Goal: Task Accomplishment & Management: Manage account settings

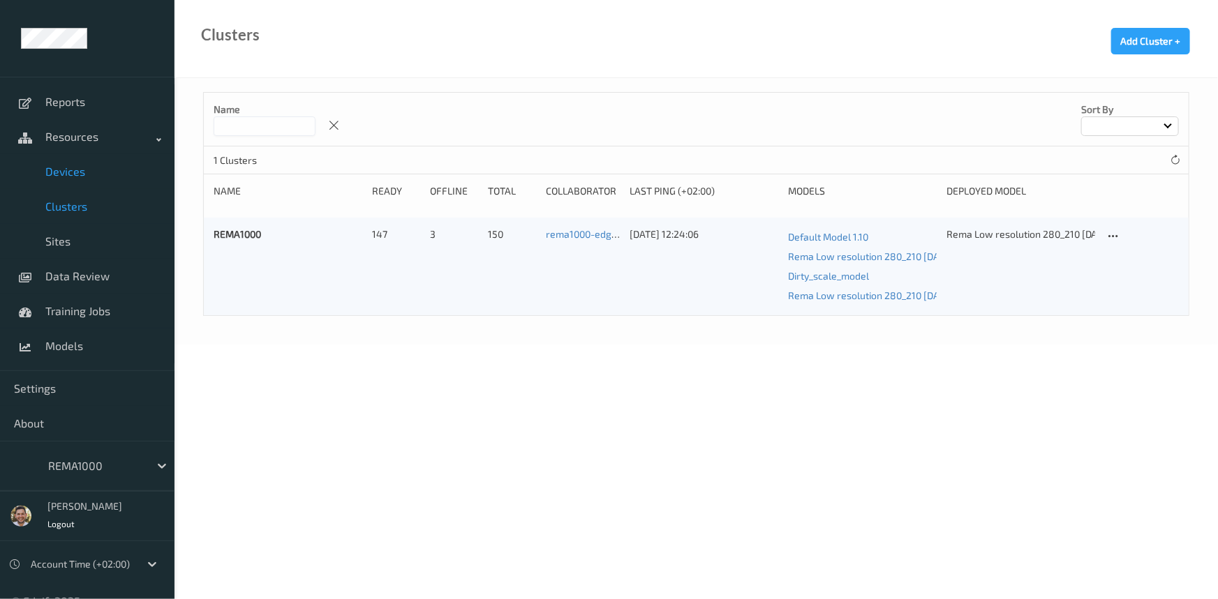
click at [73, 167] on span "Devices" at bounding box center [102, 172] width 115 height 14
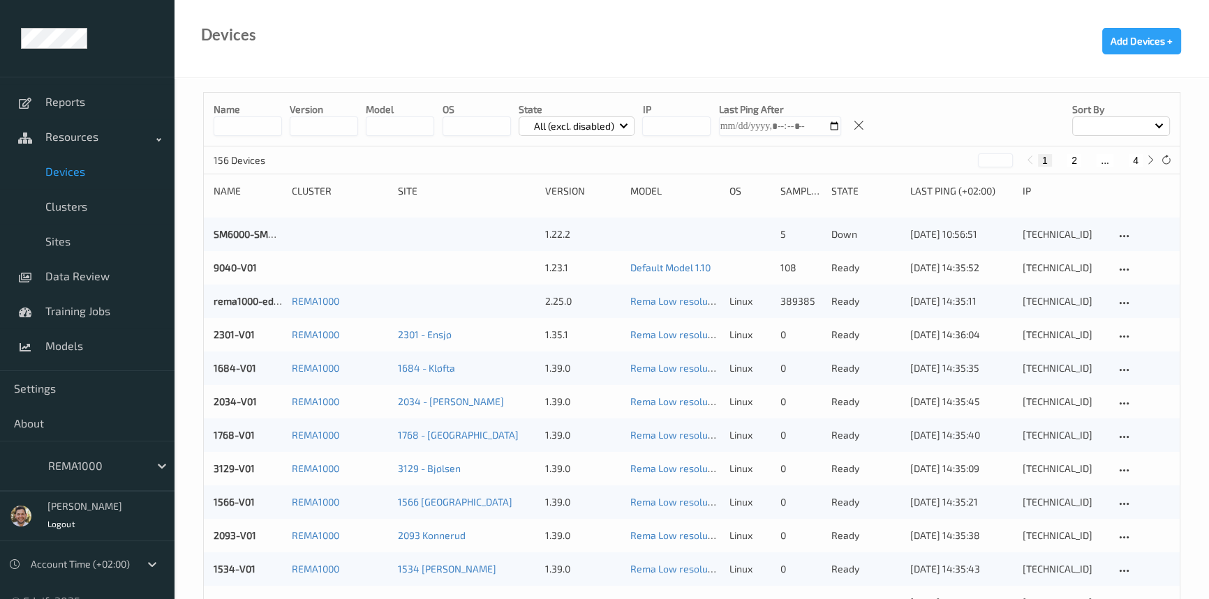
click at [1137, 158] on button "4" at bounding box center [1135, 160] width 14 height 13
type input "*"
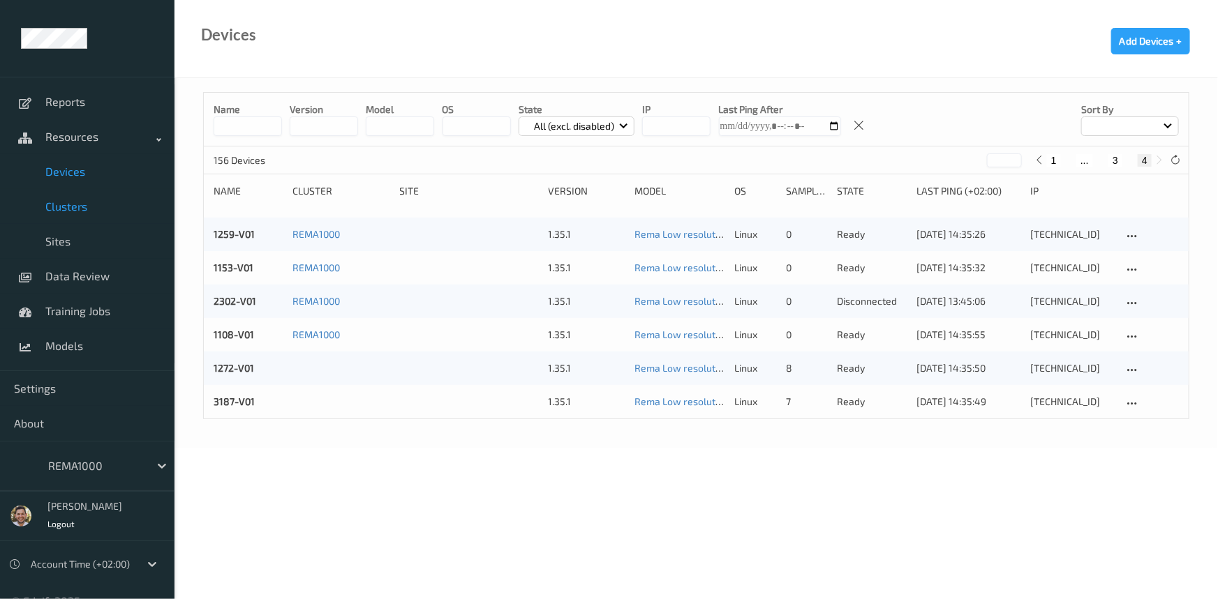
click at [75, 200] on span "Clusters" at bounding box center [102, 207] width 115 height 14
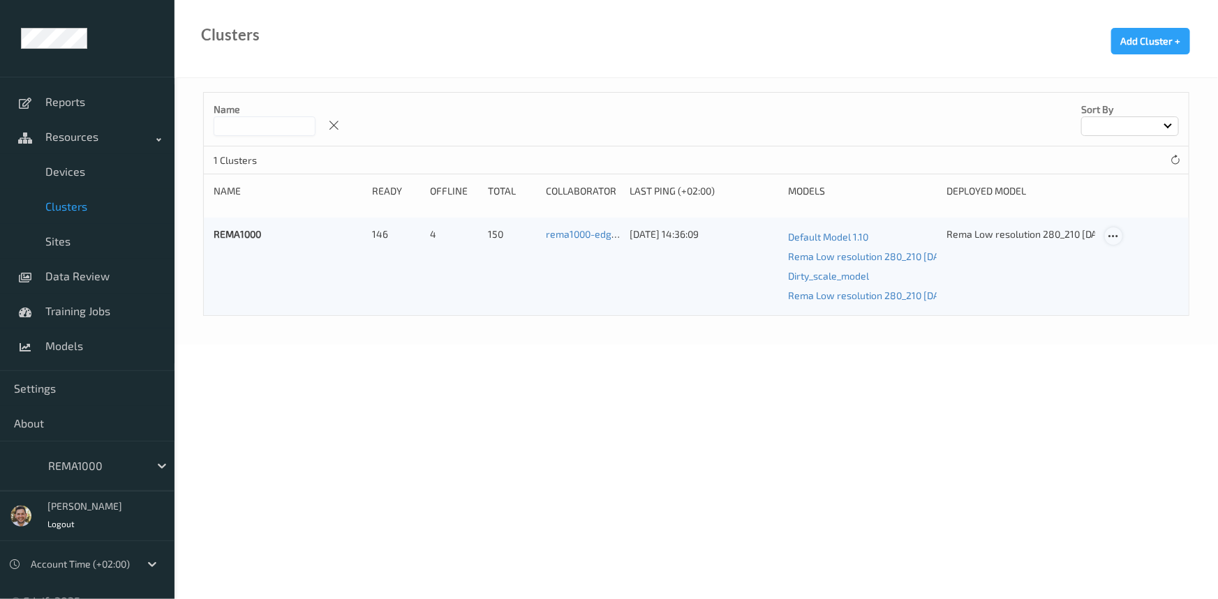
click at [1115, 235] on icon at bounding box center [1113, 236] width 12 height 13
click at [1131, 250] on link "Edit Cluster" at bounding box center [1148, 261] width 86 height 26
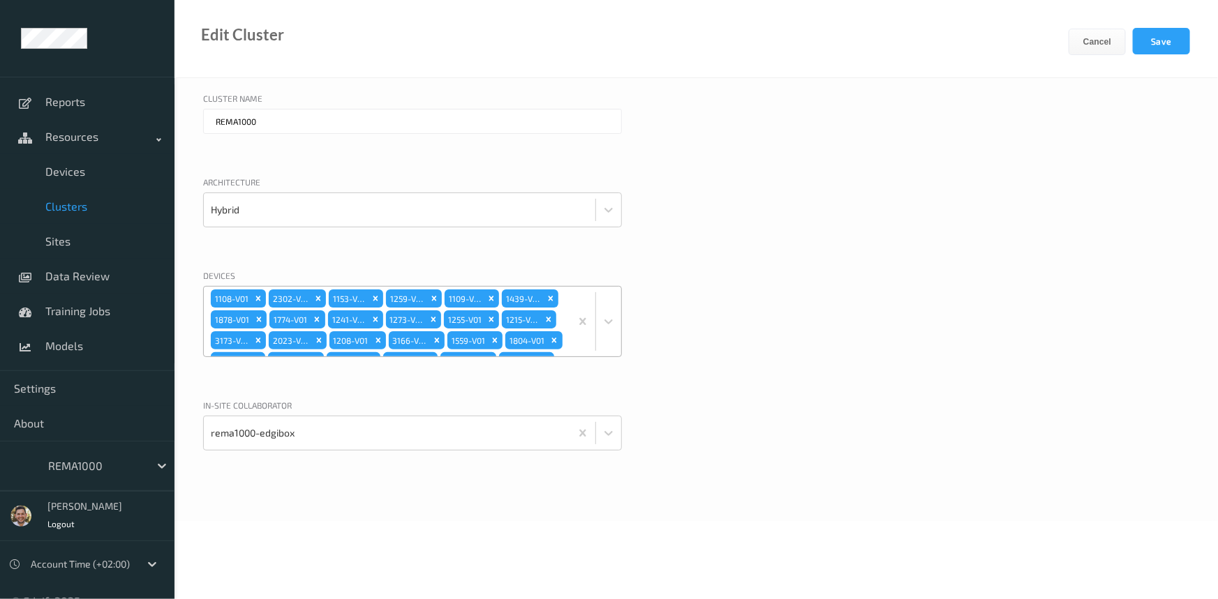
click at [515, 310] on div "1108-V01 2302-V01 1153-V01 1259-V01 1109-V01 1439-V01 1878-V01 1774-V01 1241-V0…" at bounding box center [387, 322] width 366 height 70
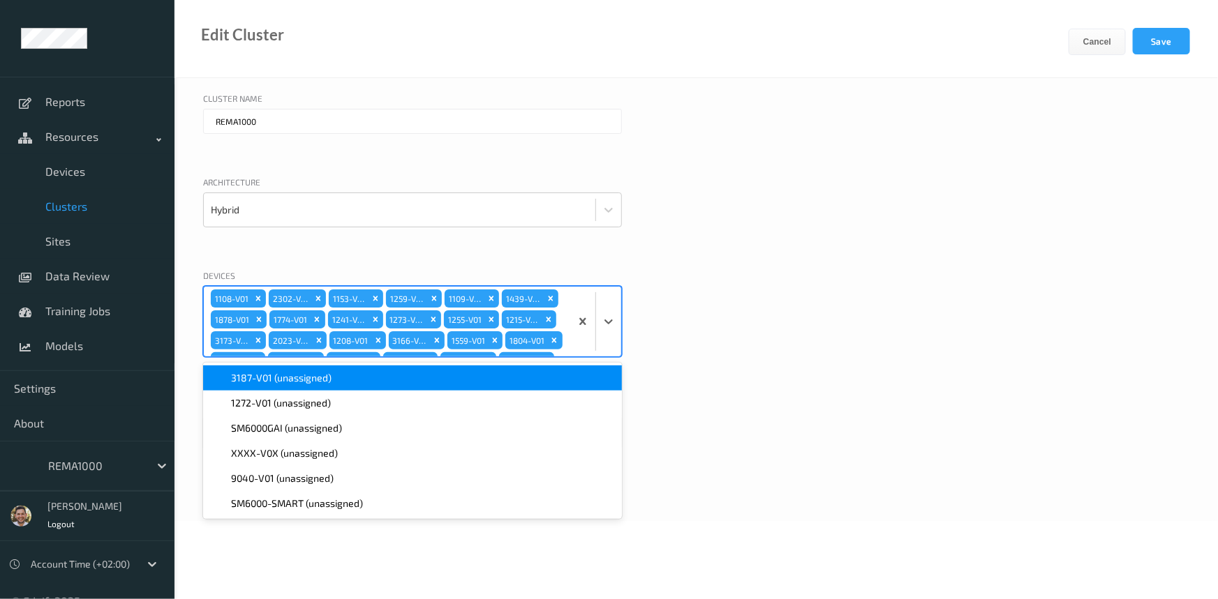
scroll to position [549, 0]
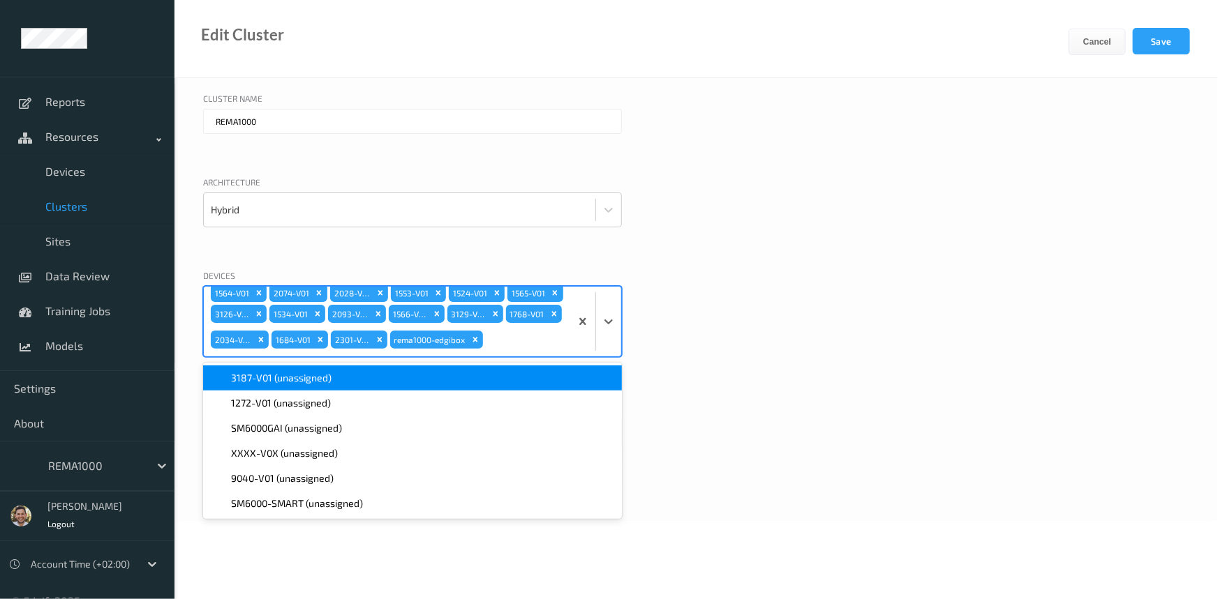
click at [318, 382] on span "3187-V01 (unassigned)" at bounding box center [281, 378] width 100 height 14
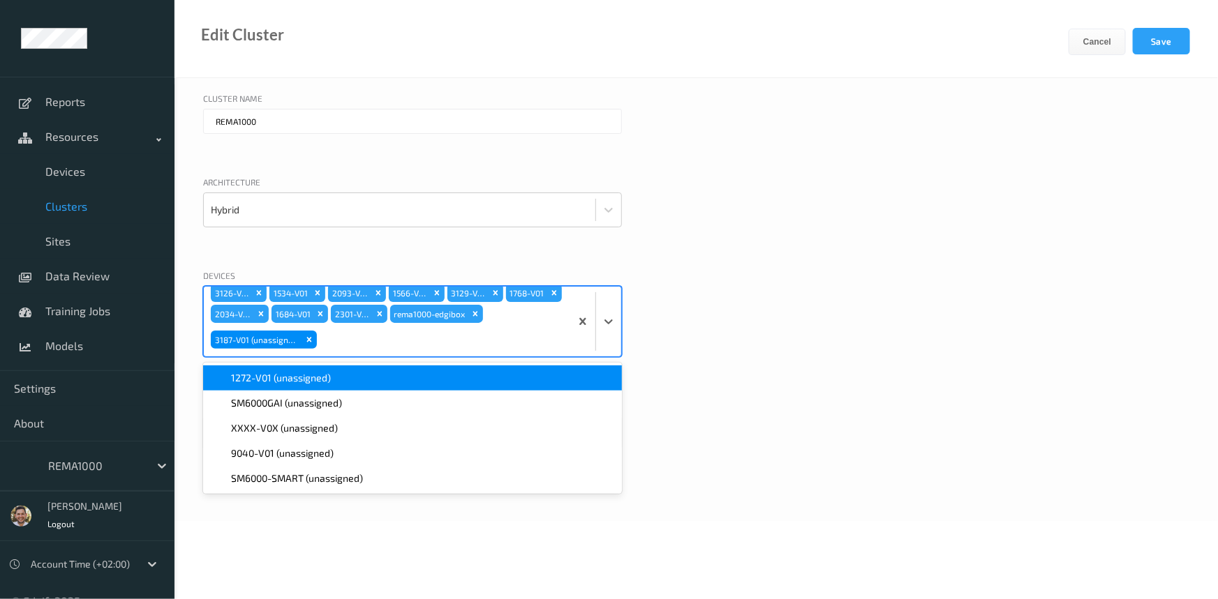
click at [318, 382] on span "1272-V01 (unassigned)" at bounding box center [281, 378] width 100 height 14
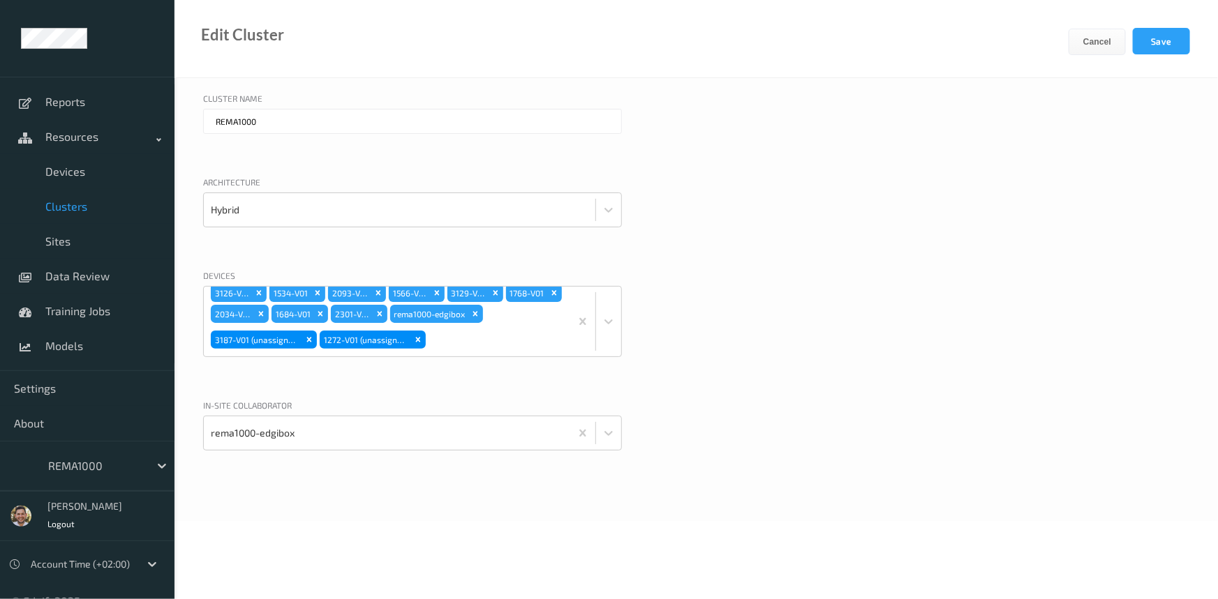
drag, startPoint x: 827, startPoint y: 336, endPoint x: 846, endPoint y: 318, distance: 26.7
click at [828, 336] on div "Devices 1108-V01 2302-V01 1153-V01 1259-V01 1109-V01 1439-V01 1878-V01 1774-V01…" at bounding box center [696, 330] width 986 height 123
click at [1148, 41] on button "Save" at bounding box center [1161, 41] width 57 height 27
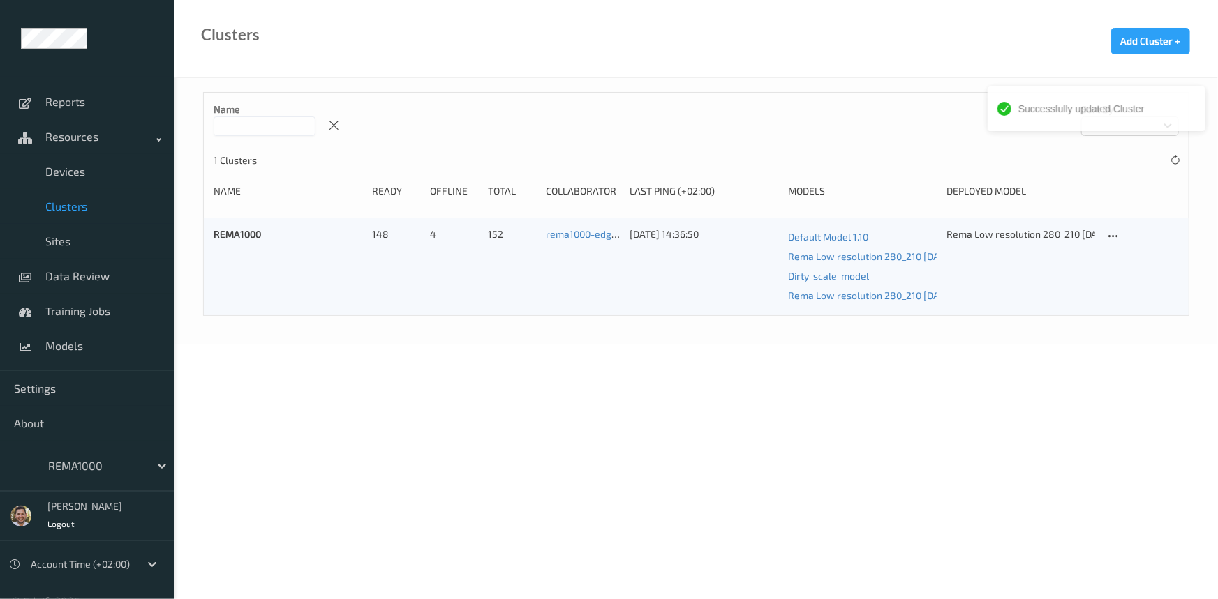
click at [85, 461] on div at bounding box center [95, 466] width 94 height 17
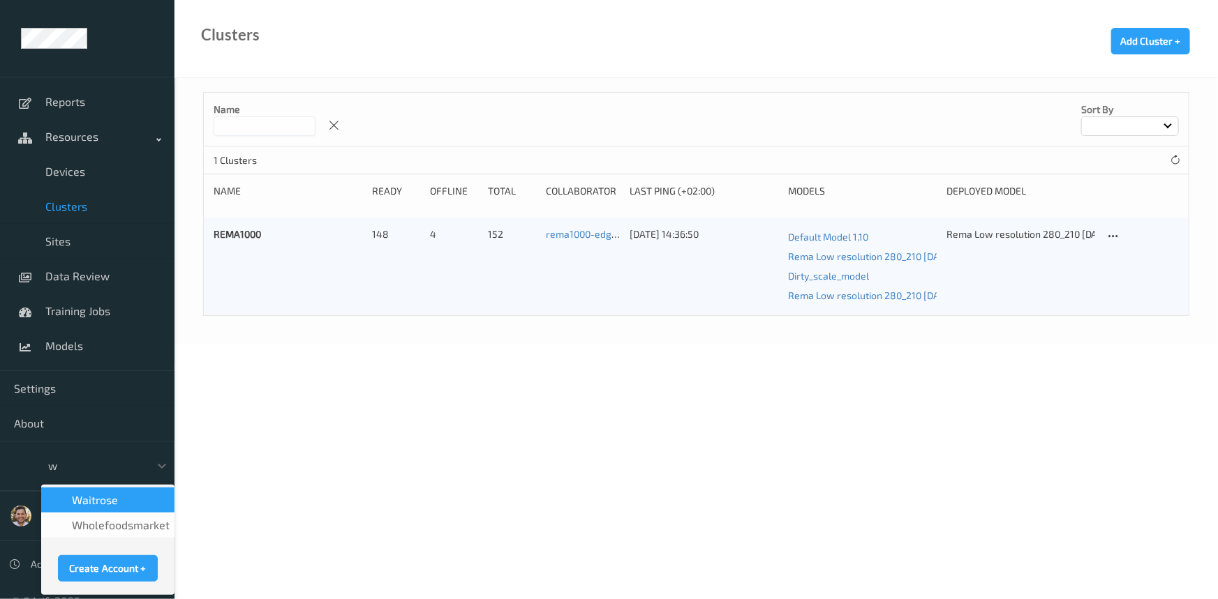
type input "wh"
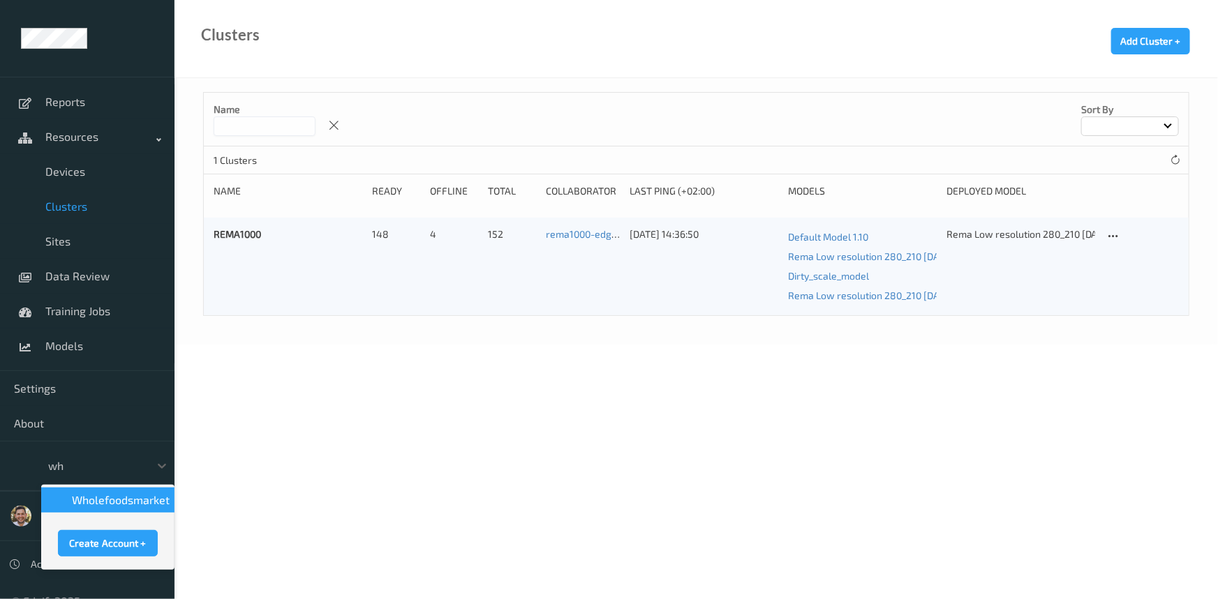
click at [90, 498] on span "wholefoodsmarket" at bounding box center [121, 500] width 98 height 14
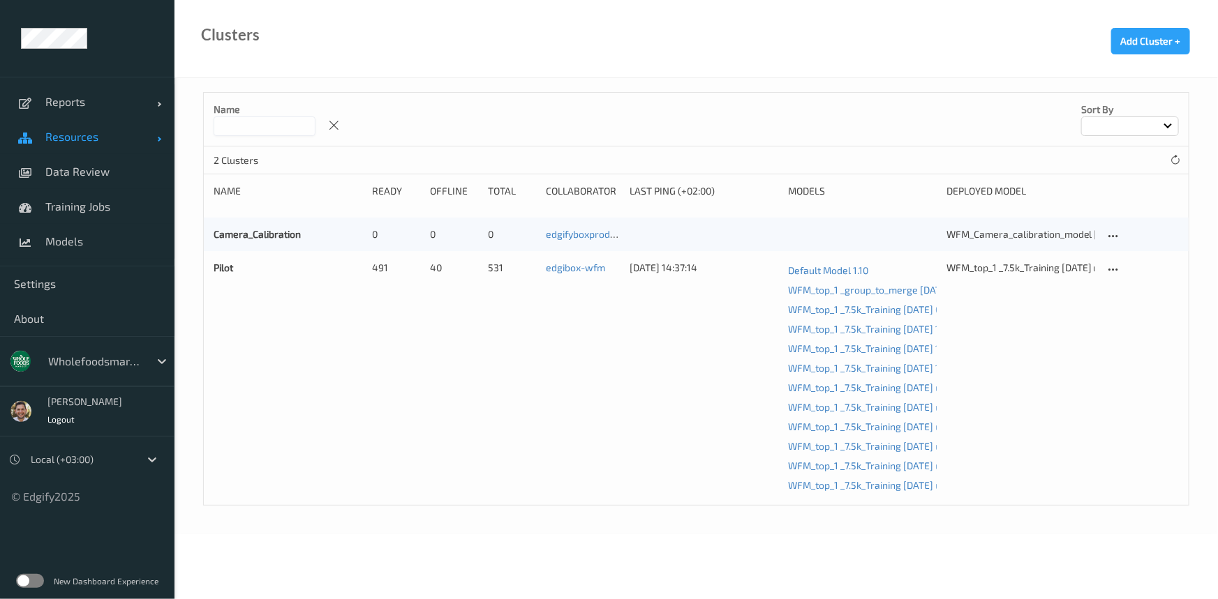
click at [82, 135] on span "Resources" at bounding box center [101, 137] width 112 height 14
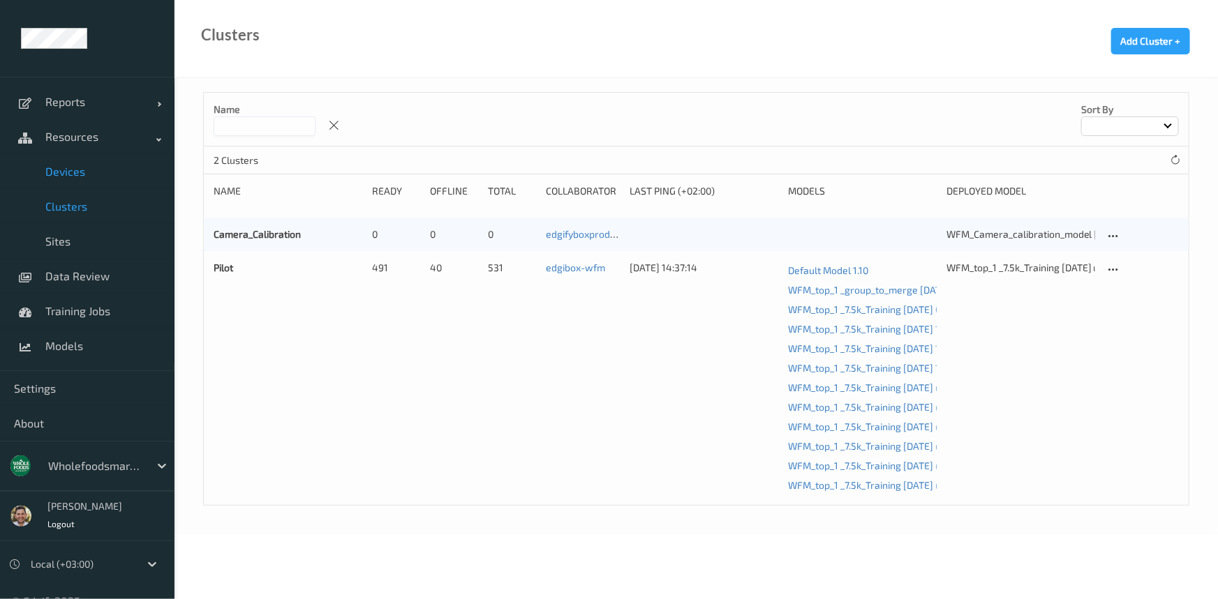
click at [84, 171] on span "Devices" at bounding box center [102, 172] width 115 height 14
